Goal: Task Accomplishment & Management: Use online tool/utility

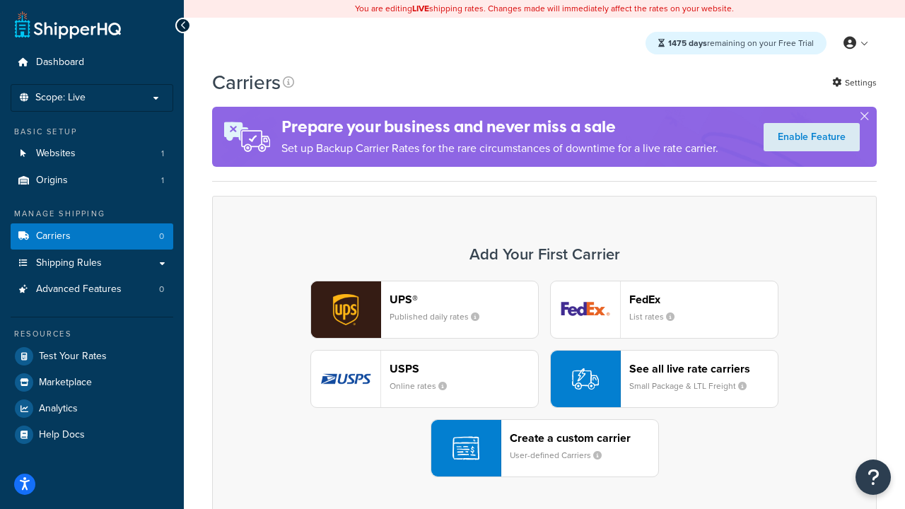
click at [544, 379] on div "UPS® Published daily rates FedEx List rates USPS Online rates See all live rate…" at bounding box center [544, 379] width 635 height 196
click at [703, 299] on header "FedEx" at bounding box center [703, 299] width 148 height 13
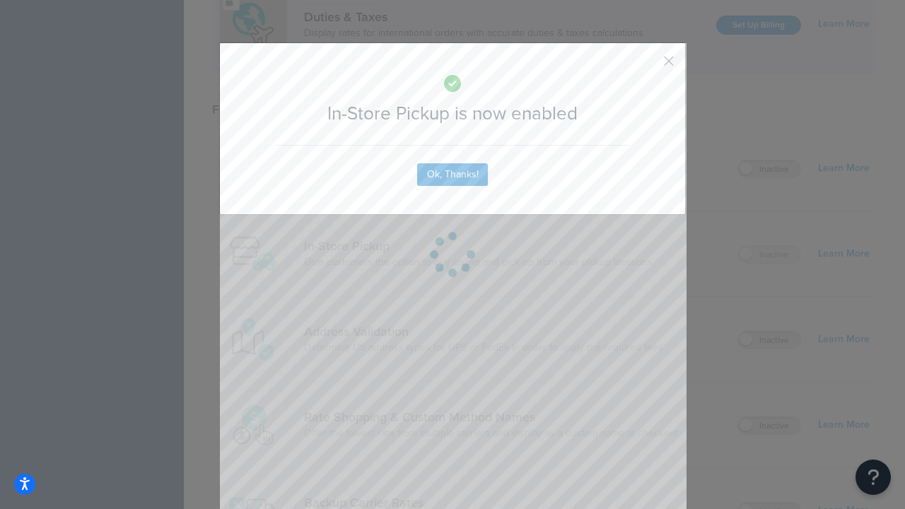
click at [647, 66] on button "button" at bounding box center [648, 66] width 4 height 4
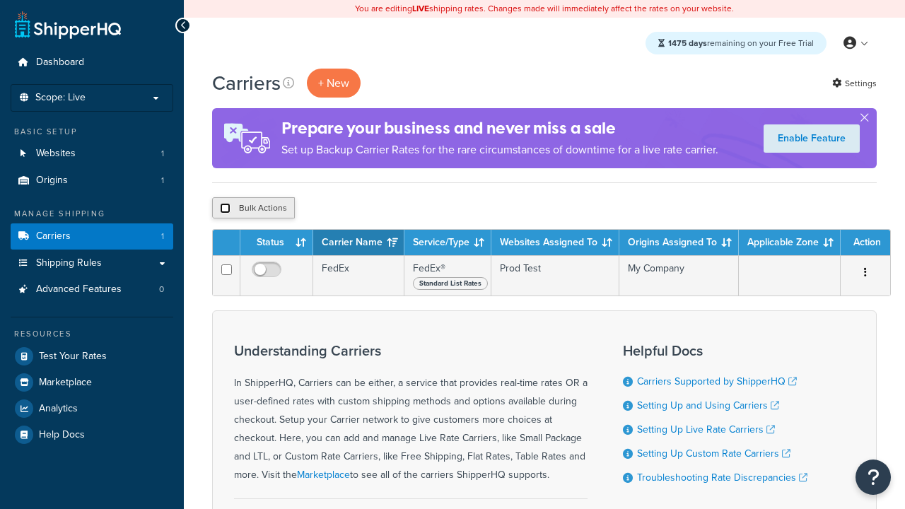
click at [225, 208] on input "checkbox" at bounding box center [225, 208] width 11 height 11
checkbox input "true"
click at [0, 0] on button "Delete" at bounding box center [0, 0] width 0 height 0
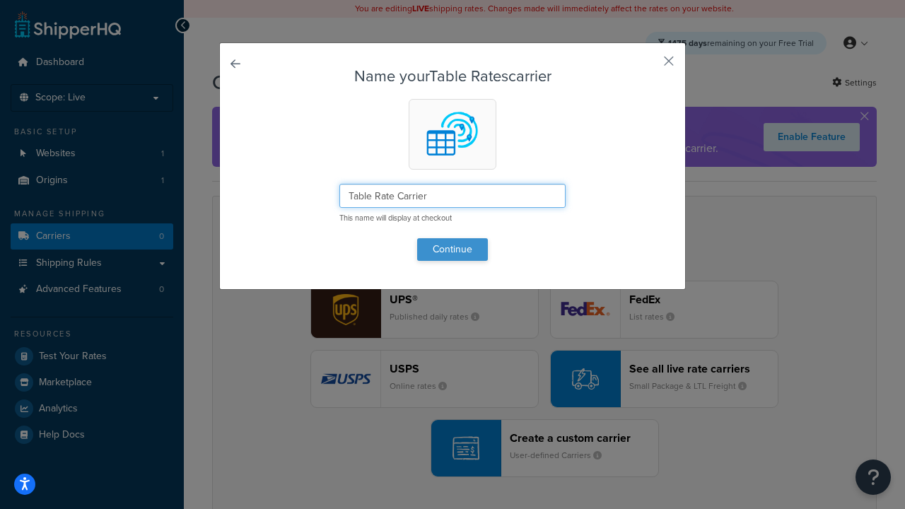
type input "Table Rate Carrier"
click at [452, 249] on button "Continue" at bounding box center [452, 249] width 71 height 23
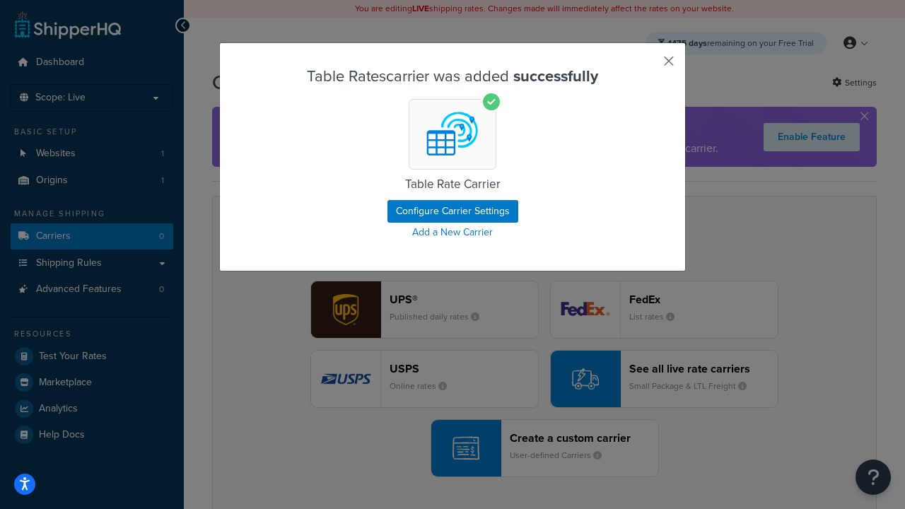
click at [647, 66] on button "button" at bounding box center [648, 66] width 4 height 4
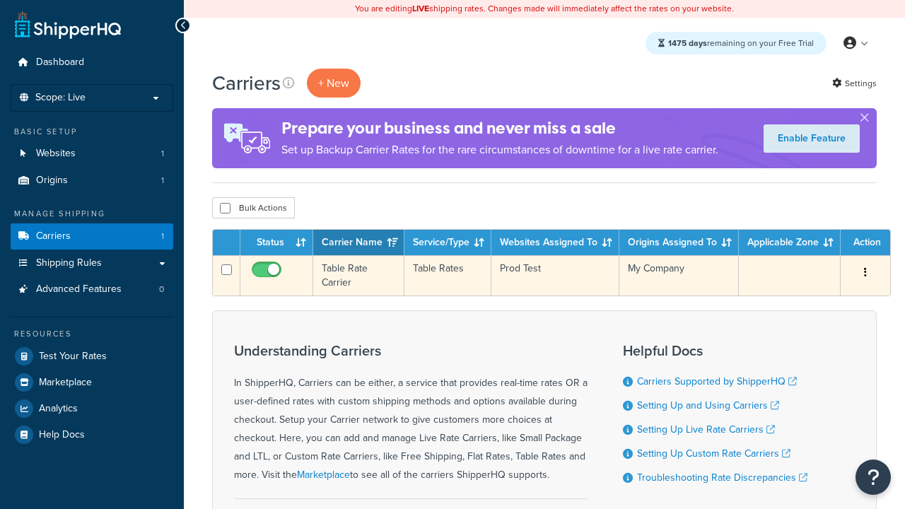
click at [865, 273] on icon "button" at bounding box center [865, 272] width 3 height 10
click at [0, 0] on link "Edit" at bounding box center [0, 0] width 0 height 0
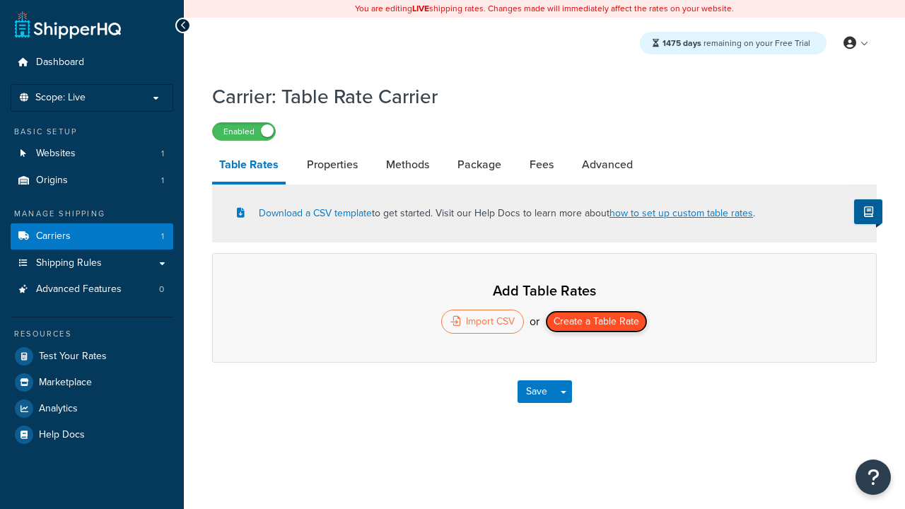
click at [596, 322] on button "Create a Table Rate" at bounding box center [596, 321] width 102 height 23
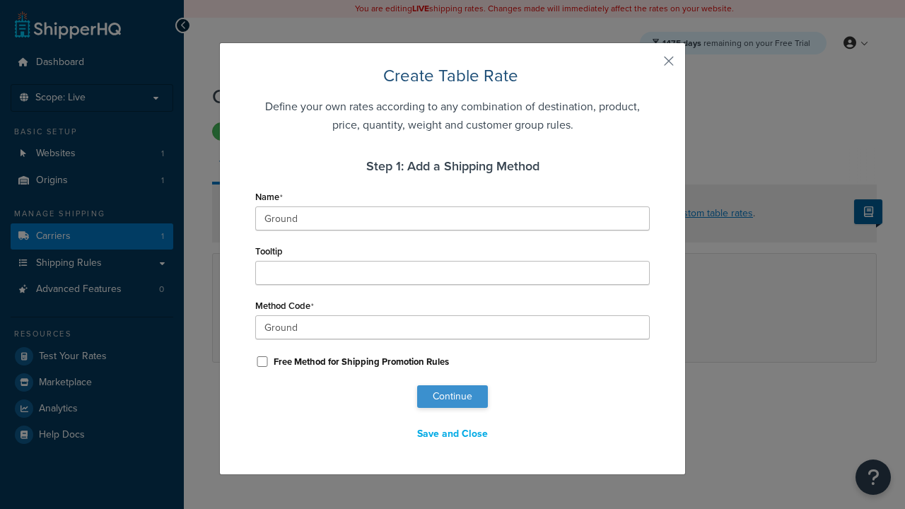
type input "Ground"
click at [452, 396] on button "Continue" at bounding box center [452, 396] width 71 height 23
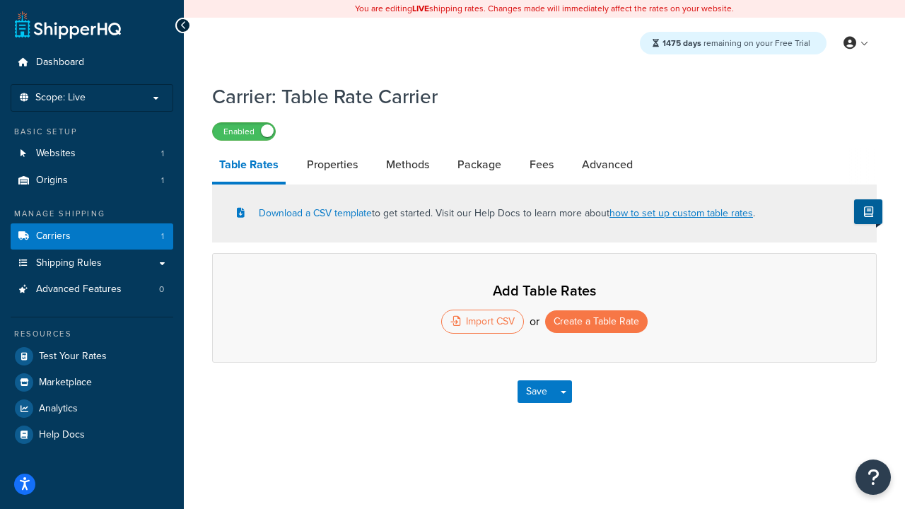
select select "25"
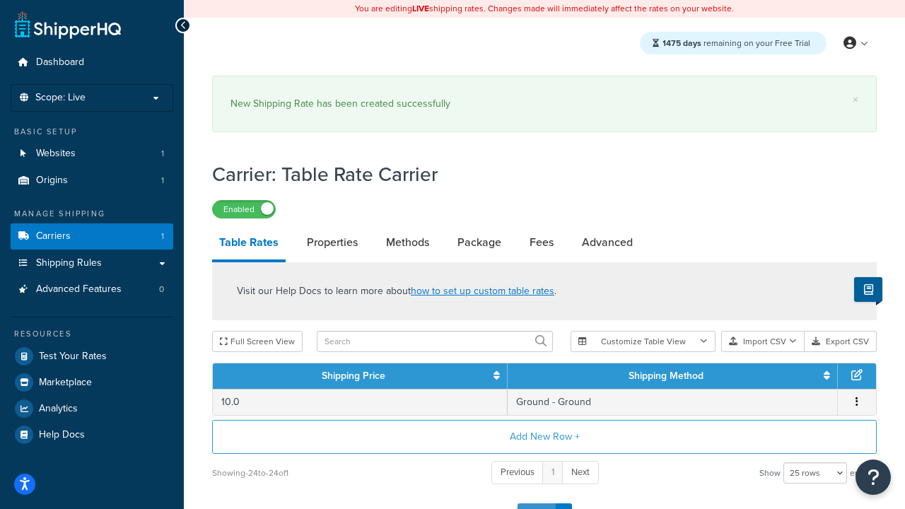
click at [536, 503] on button "Save" at bounding box center [536, 514] width 38 height 23
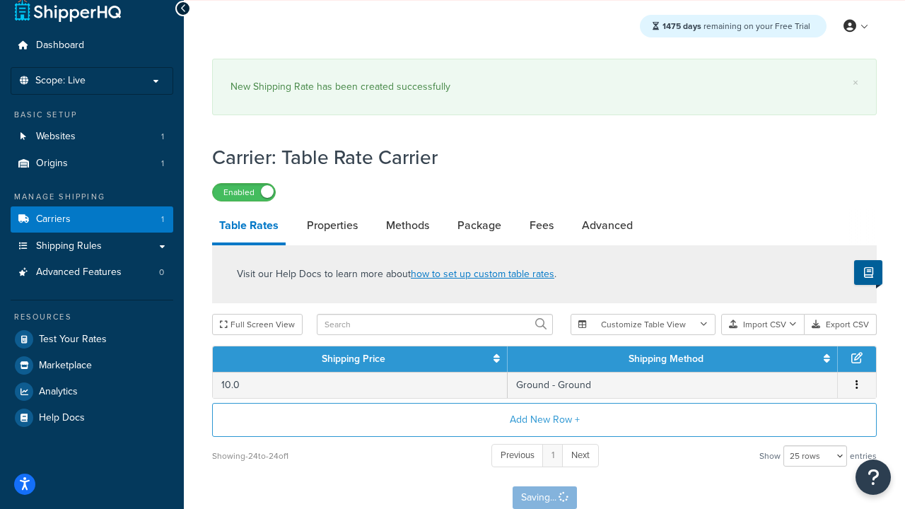
scroll to position [0, 0]
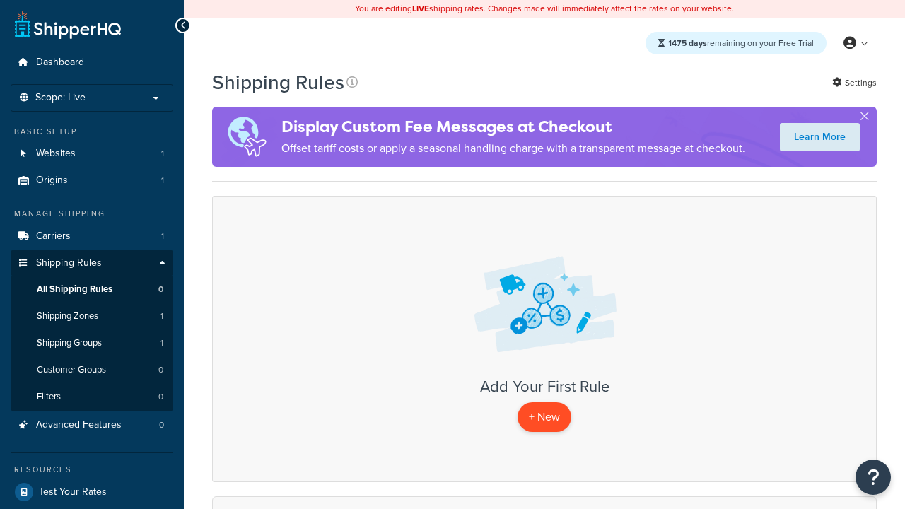
click at [544, 417] on p "+ New" at bounding box center [544, 416] width 54 height 29
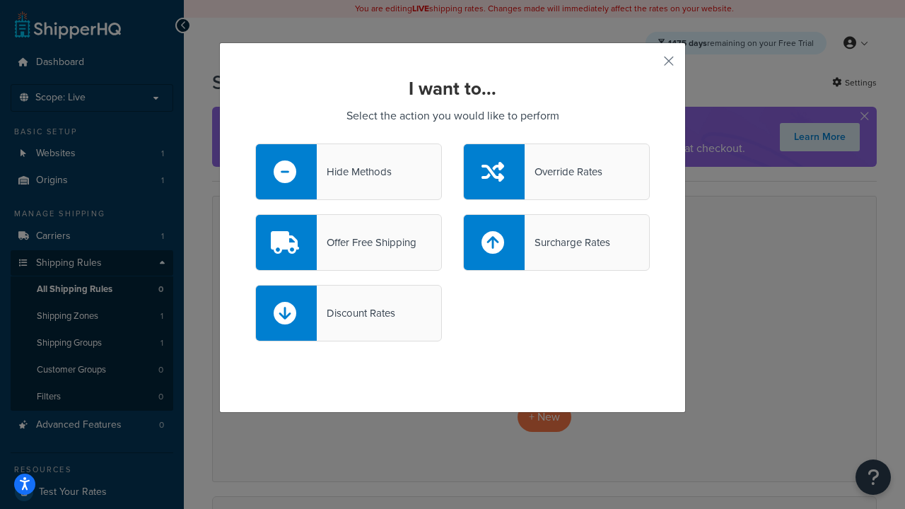
click at [556, 171] on div "Override Rates" at bounding box center [563, 172] width 78 height 20
click at [0, 0] on input "Override Rates" at bounding box center [0, 0] width 0 height 0
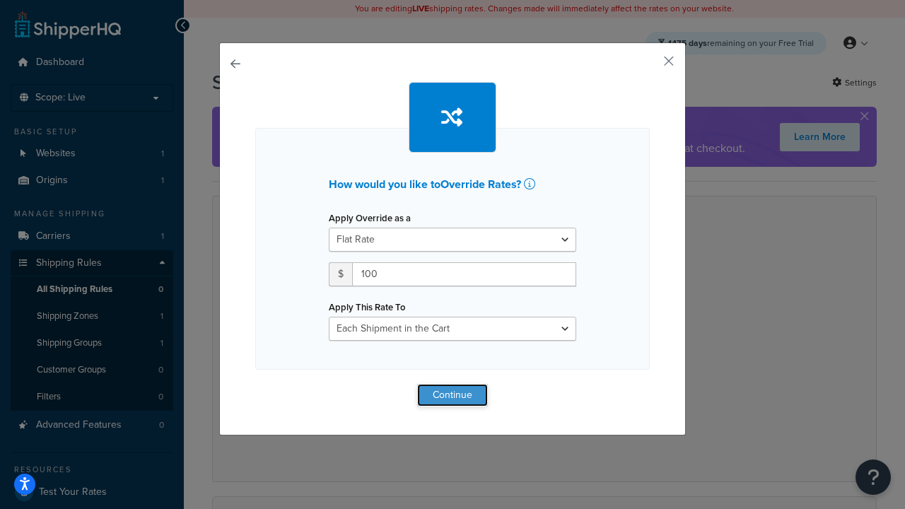
click at [452, 394] on button "Continue" at bounding box center [452, 395] width 71 height 23
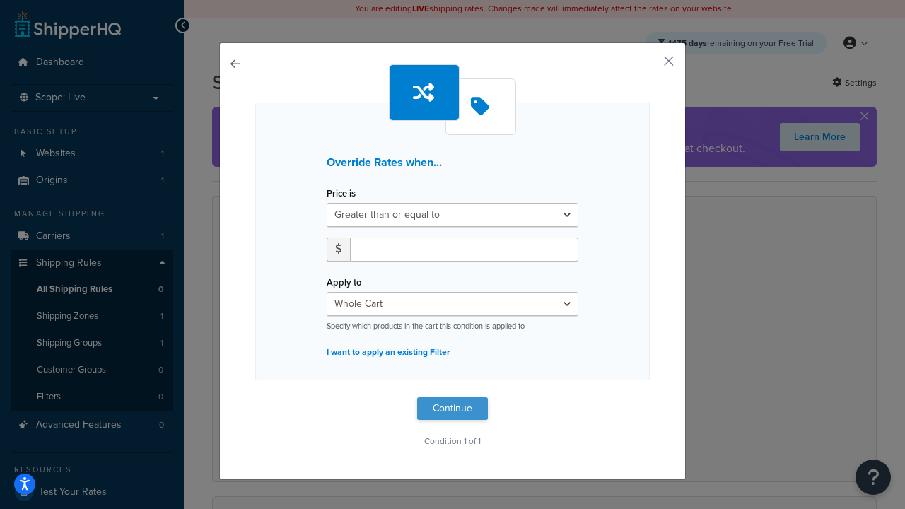
click at [341, 193] on label "Price is" at bounding box center [340, 193] width 29 height 11
click at [341, 203] on select "Greater than or equal to Between or equal to Less than or equal to" at bounding box center [452, 215] width 252 height 24
click at [464, 249] on input "number" at bounding box center [464, 249] width 228 height 24
type input "100"
click at [452, 408] on button "Continue" at bounding box center [452, 408] width 71 height 23
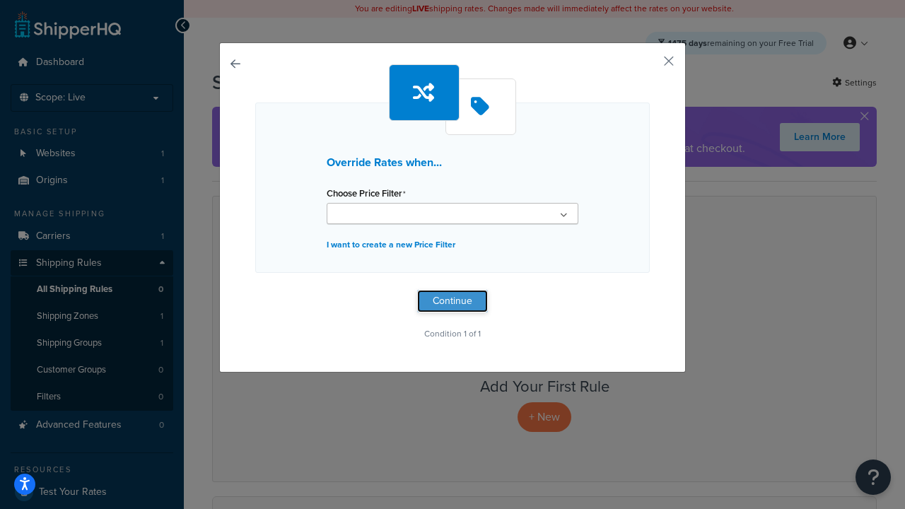
click at [452, 300] on button "Continue" at bounding box center [452, 301] width 71 height 23
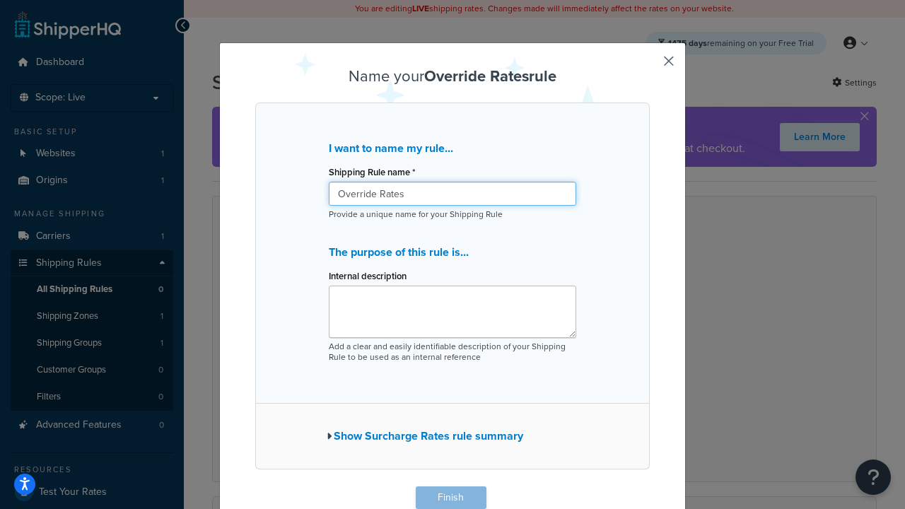
type input "Override Rates"
click at [450, 498] on button "Finish" at bounding box center [451, 497] width 71 height 23
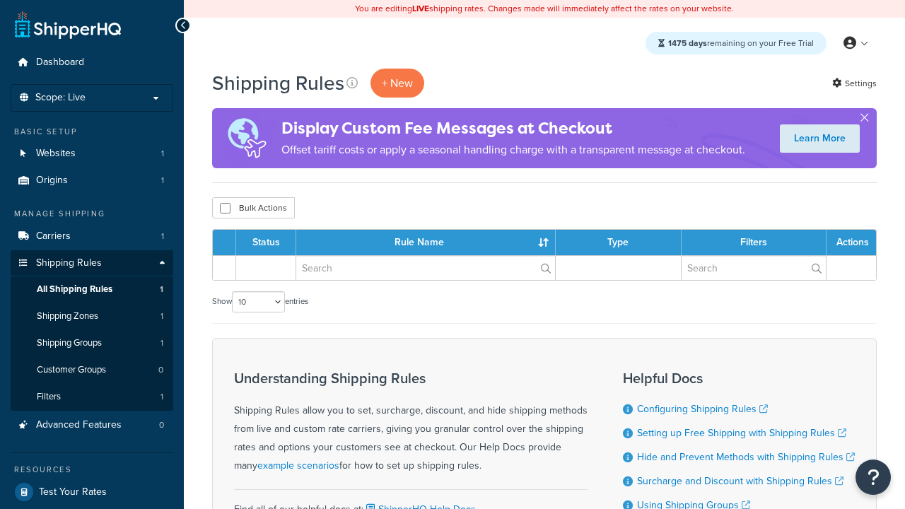
click at [270, 242] on th "Status" at bounding box center [266, 242] width 60 height 25
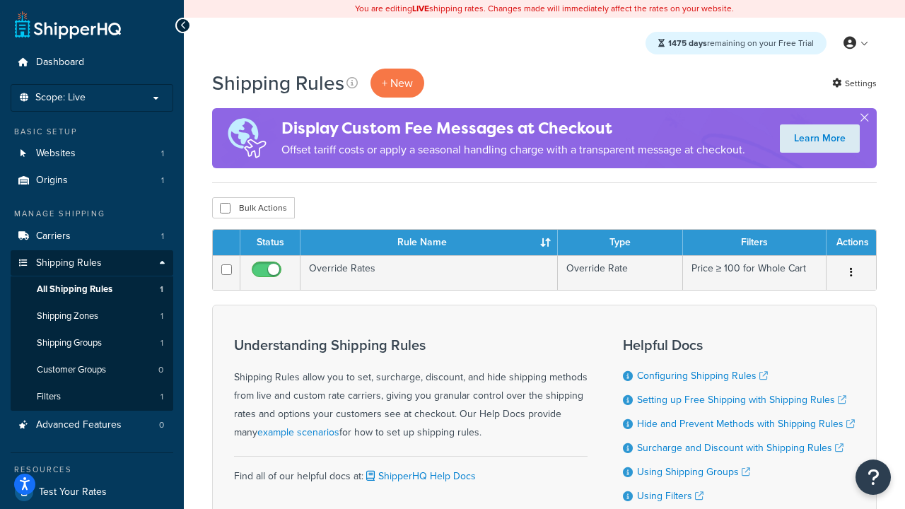
click at [270, 242] on th "Status" at bounding box center [270, 242] width 60 height 25
click at [428, 242] on th "Rule Name" at bounding box center [428, 242] width 257 height 25
click at [620, 242] on th "Type" at bounding box center [620, 242] width 125 height 25
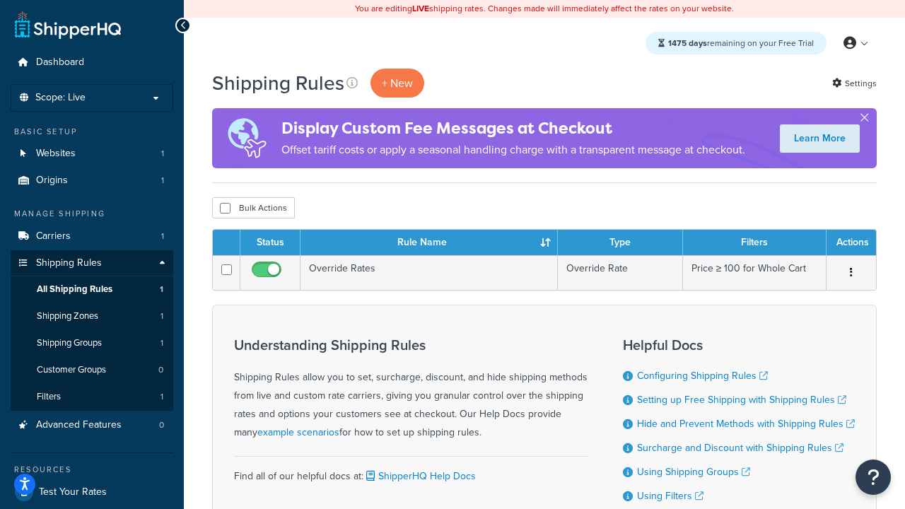
click at [754, 242] on th "Filters" at bounding box center [754, 242] width 143 height 25
click at [850, 242] on th "Actions" at bounding box center [850, 242] width 49 height 25
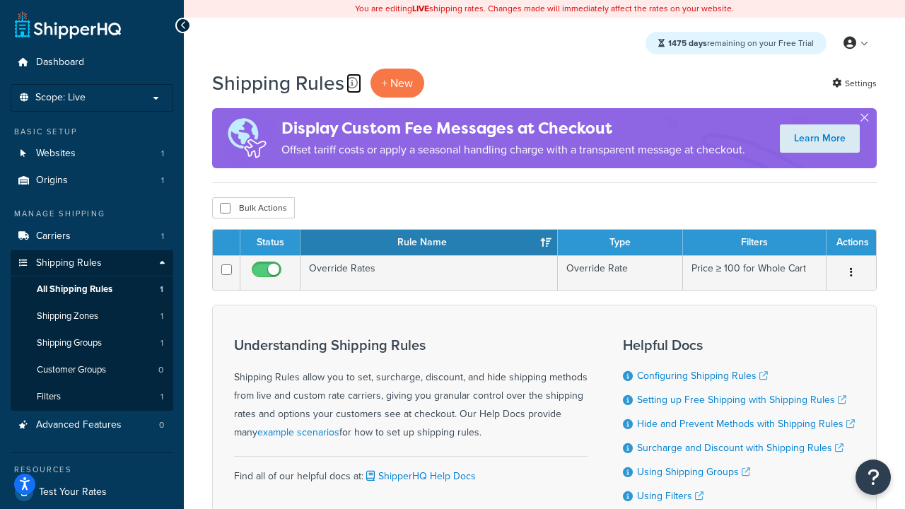
click at [352, 82] on icon at bounding box center [351, 82] width 11 height 11
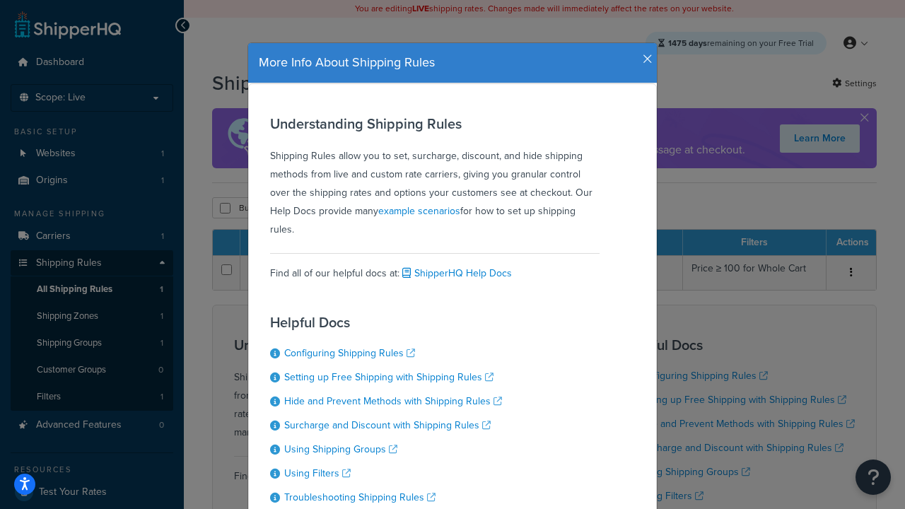
click at [644, 54] on icon "button" at bounding box center [647, 59] width 10 height 13
